Goal: Task Accomplishment & Management: Manage account settings

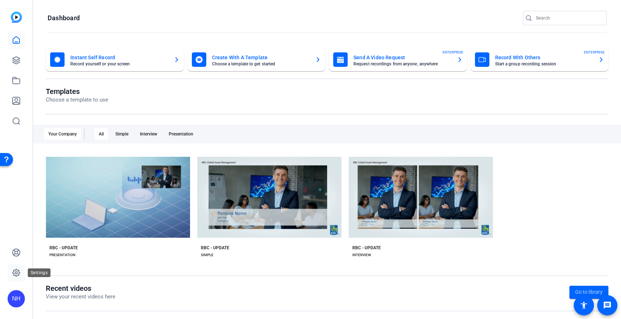
click at [17, 273] on icon at bounding box center [16, 272] width 2 height 2
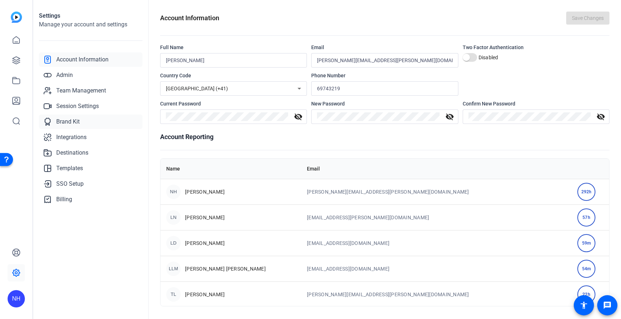
click at [73, 121] on span "Brand Kit" at bounding box center [67, 121] width 23 height 9
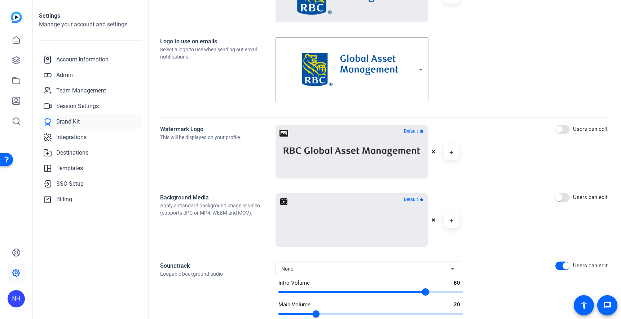
scroll to position [249, 0]
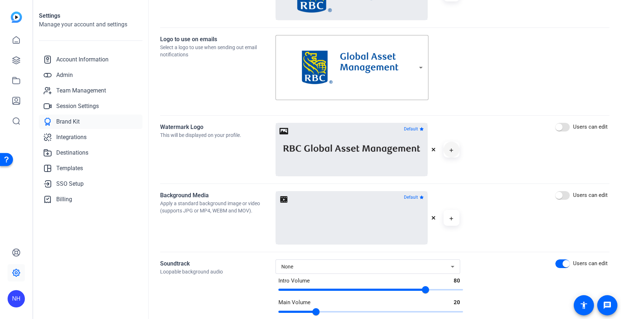
click at [451, 150] on icon "button" at bounding box center [452, 150] width 4 height 4
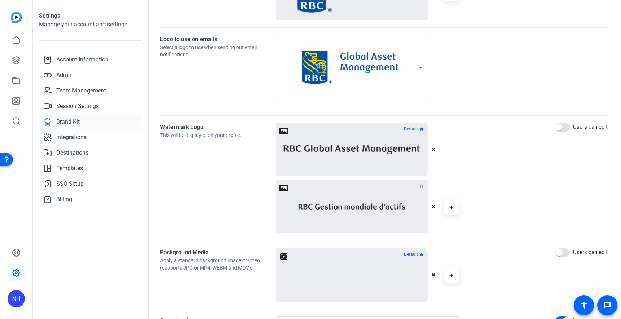
click at [433, 206] on icon "button" at bounding box center [434, 207] width 4 height 4
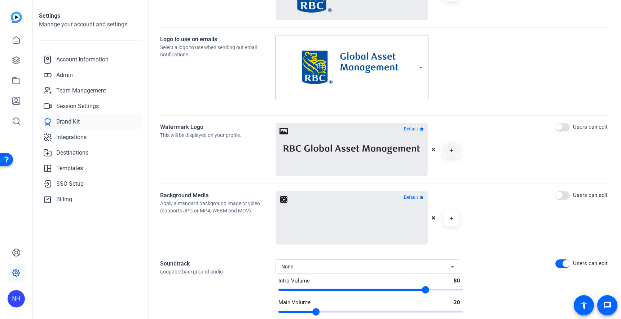
click at [452, 149] on icon "button" at bounding box center [452, 150] width 4 height 9
click at [452, 150] on icon "button" at bounding box center [452, 150] width 4 height 9
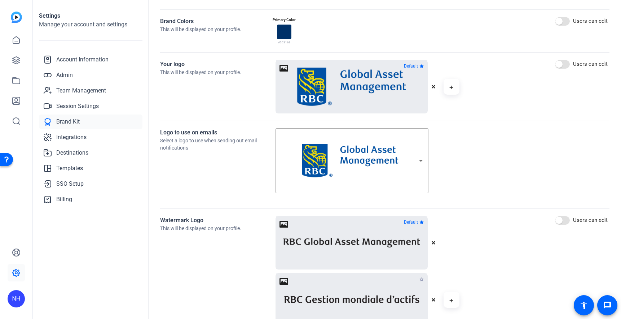
scroll to position [156, 0]
click at [450, 86] on icon "button" at bounding box center [452, 87] width 4 height 9
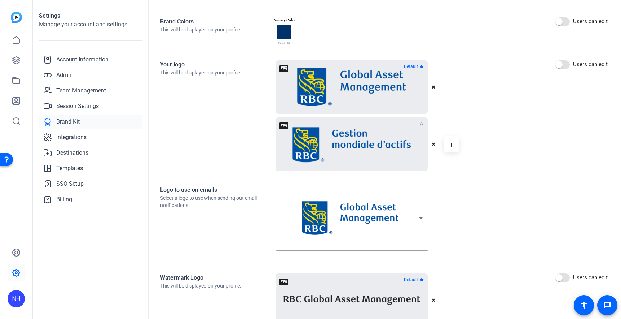
click at [500, 110] on div "Your logo This will be displayed on your profile. Default Users can edit" at bounding box center [385, 115] width 450 height 110
click at [18, 36] on icon at bounding box center [16, 40] width 9 height 9
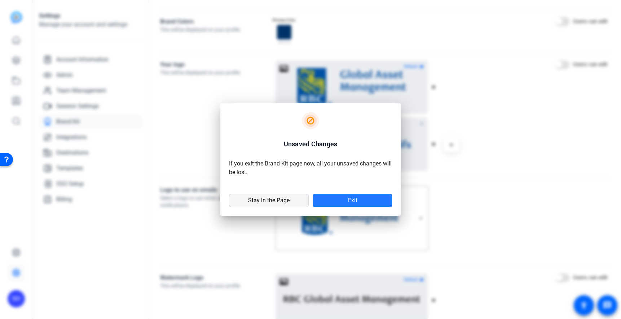
click at [274, 203] on span "Stay in the Page" at bounding box center [269, 200] width 42 height 7
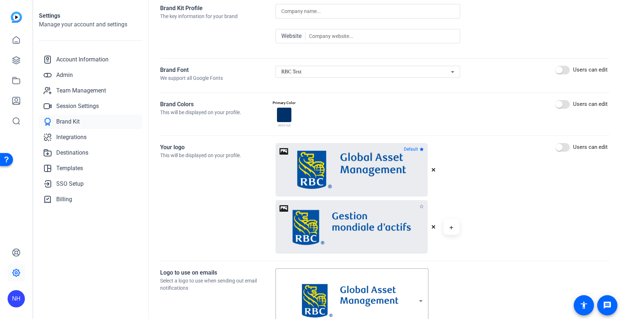
scroll to position [0, 0]
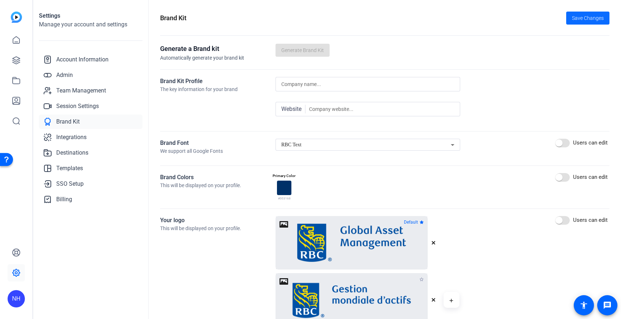
click at [591, 16] on span "Save Changes" at bounding box center [588, 18] width 32 height 8
click at [17, 43] on icon at bounding box center [16, 39] width 6 height 7
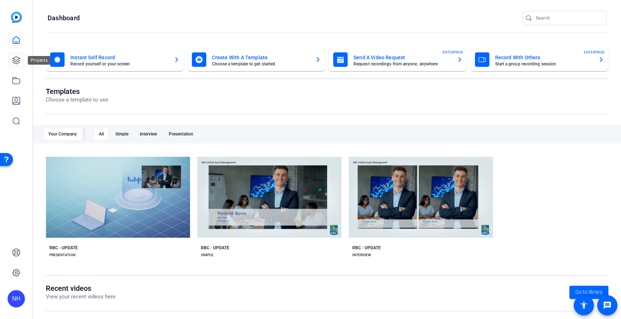
click at [18, 61] on icon at bounding box center [16, 60] width 7 height 7
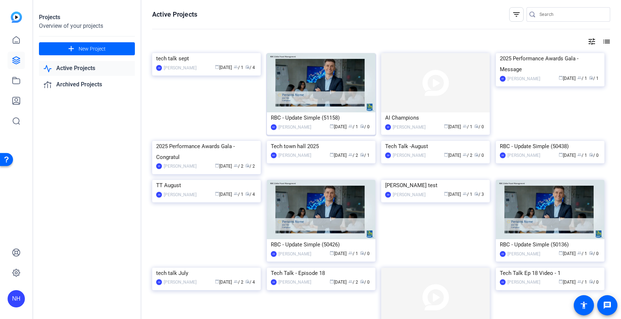
click at [313, 120] on div "RBC - Update Simple (51158)" at bounding box center [321, 117] width 101 height 11
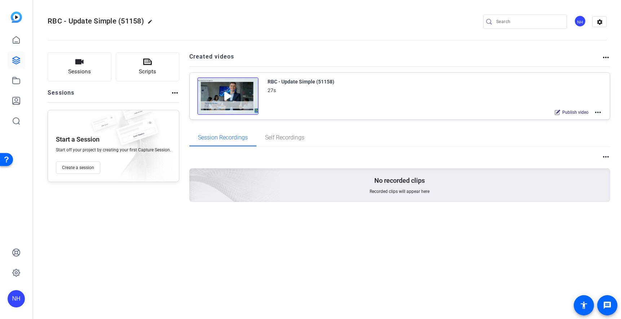
click at [600, 111] on mat-icon "more_horiz" at bounding box center [598, 112] width 9 height 9
click at [565, 121] on span "Edit in Creator" at bounding box center [572, 121] width 50 height 9
click at [19, 272] on icon at bounding box center [16, 272] width 9 height 9
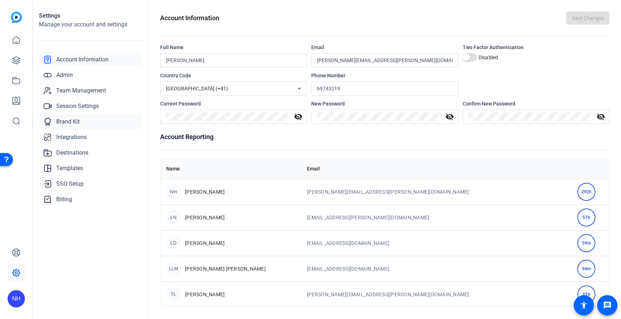
click at [74, 121] on span "Brand Kit" at bounding box center [67, 121] width 23 height 9
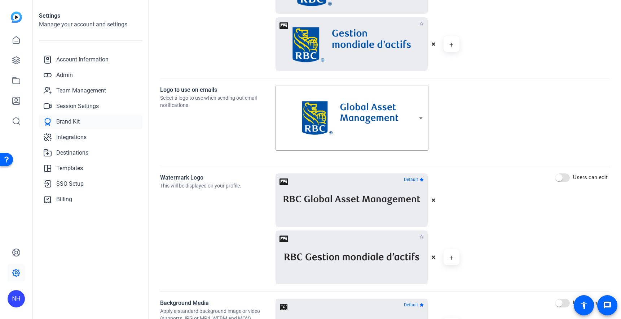
scroll to position [256, 0]
click at [568, 177] on span "button" at bounding box center [563, 177] width 14 height 9
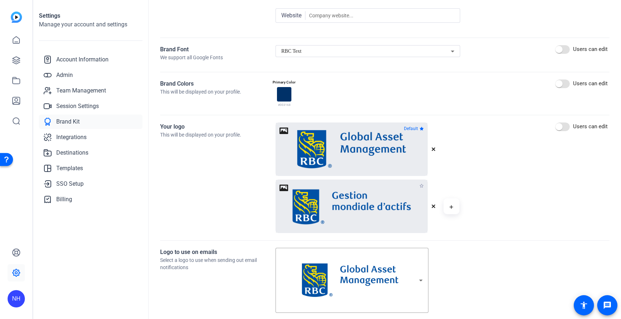
scroll to position [0, 0]
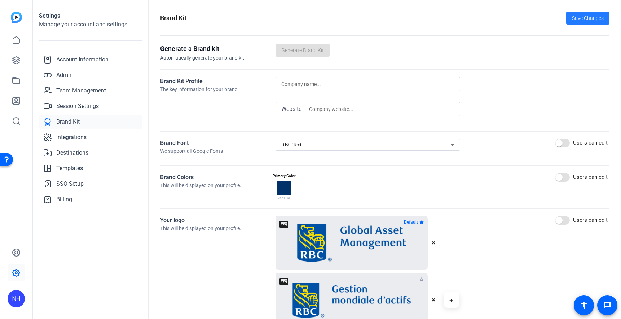
click at [596, 18] on span "Save Changes" at bounding box center [588, 18] width 32 height 8
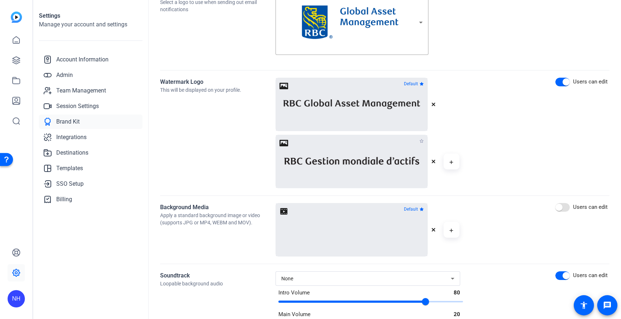
scroll to position [352, 0]
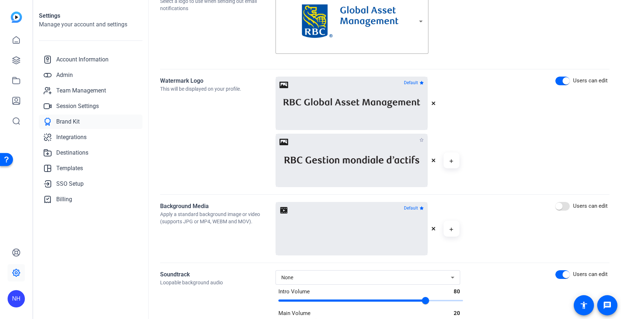
click at [283, 210] on div at bounding box center [352, 228] width 152 height 53
click at [354, 229] on video at bounding box center [352, 228] width 77 height 38
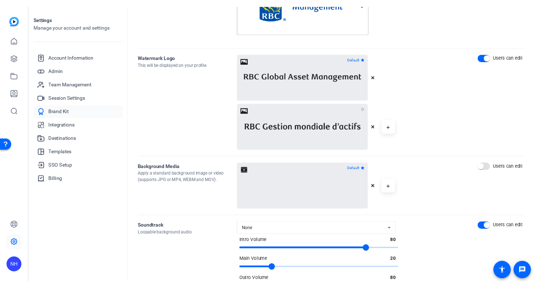
scroll to position [377, 0]
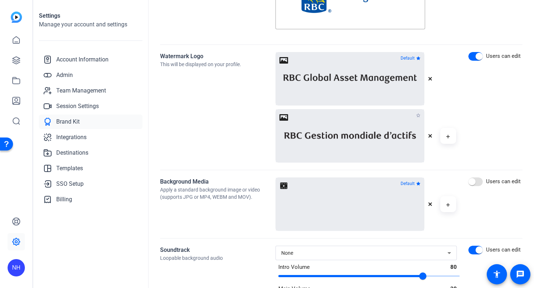
click at [242, 99] on div "Watermark Logo This will be displayed on your profile." at bounding box center [217, 107] width 115 height 110
click at [213, 108] on div "Watermark Logo This will be displayed on your profile." at bounding box center [217, 107] width 115 height 110
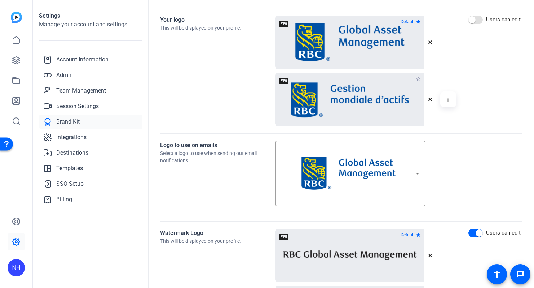
scroll to position [201, 0]
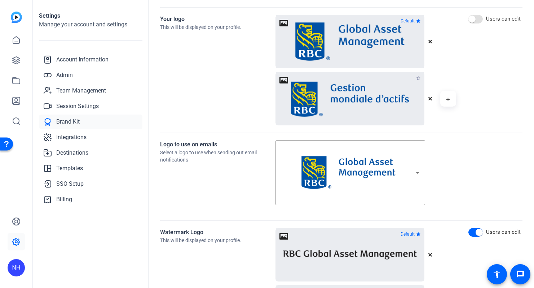
click at [432, 97] on icon "button" at bounding box center [430, 98] width 4 height 4
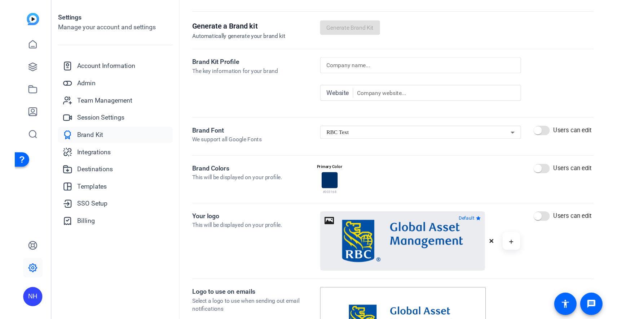
scroll to position [25, 0]
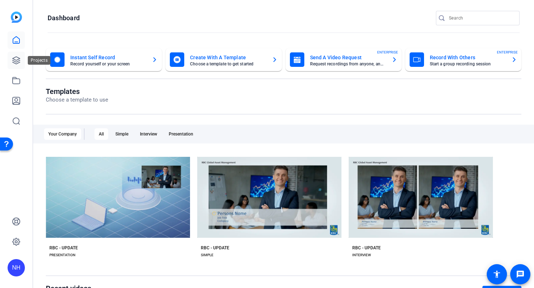
click at [18, 59] on icon at bounding box center [16, 60] width 7 height 7
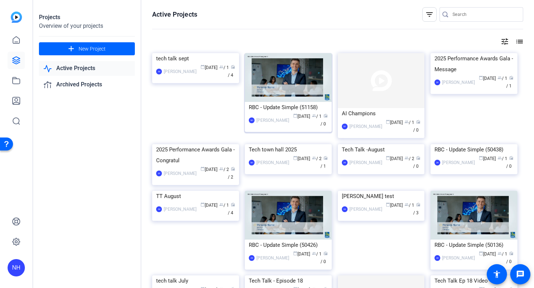
click at [288, 110] on div "RBC - Update Simple (51158)" at bounding box center [288, 107] width 79 height 11
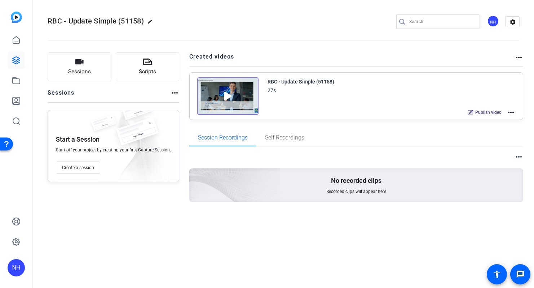
click at [511, 112] on mat-icon "more_horiz" at bounding box center [511, 112] width 9 height 9
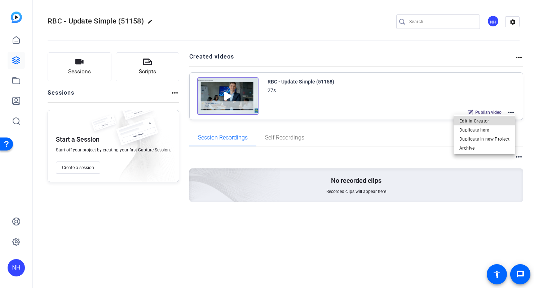
click at [479, 119] on span "Edit in Creator" at bounding box center [485, 121] width 50 height 9
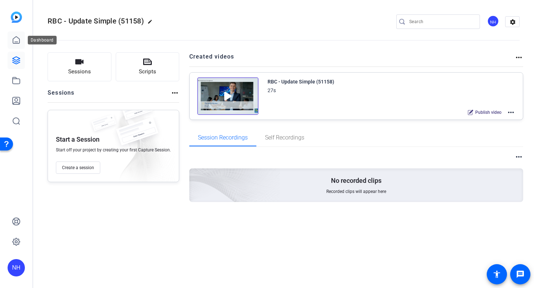
click at [17, 38] on icon at bounding box center [16, 39] width 6 height 7
